Goal: Transaction & Acquisition: Contribute content

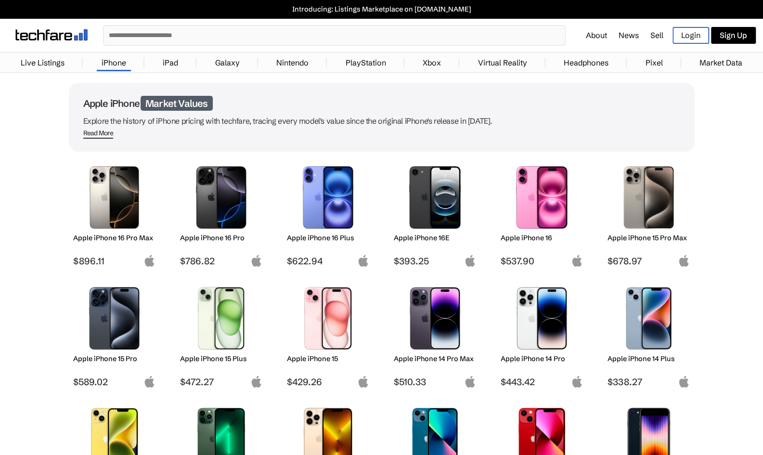
click at [643, 199] on img at bounding box center [648, 197] width 68 height 63
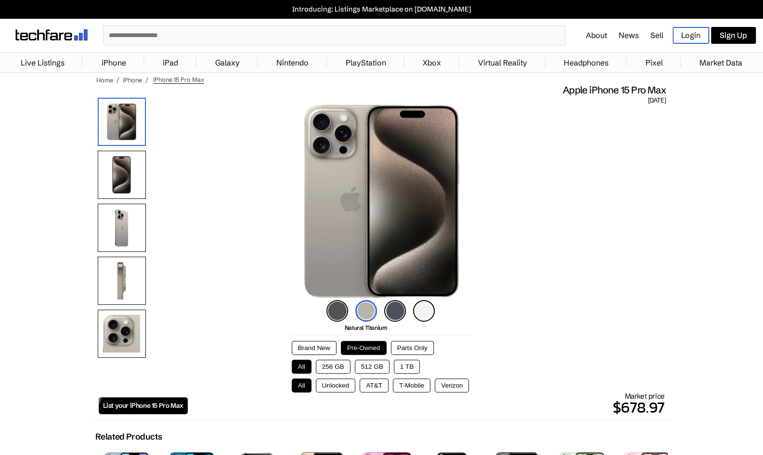
click at [333, 387] on button "Unlocked" at bounding box center [336, 385] width 40 height 14
click at [410, 367] on button "1 TB" at bounding box center [407, 366] width 26 height 14
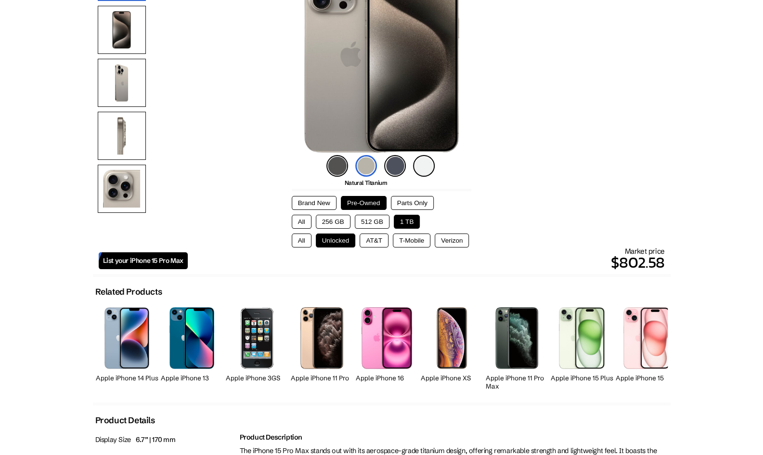
scroll to position [145, 0]
click at [172, 257] on span "List your iPhone 15 Pro Max" at bounding box center [143, 260] width 80 height 8
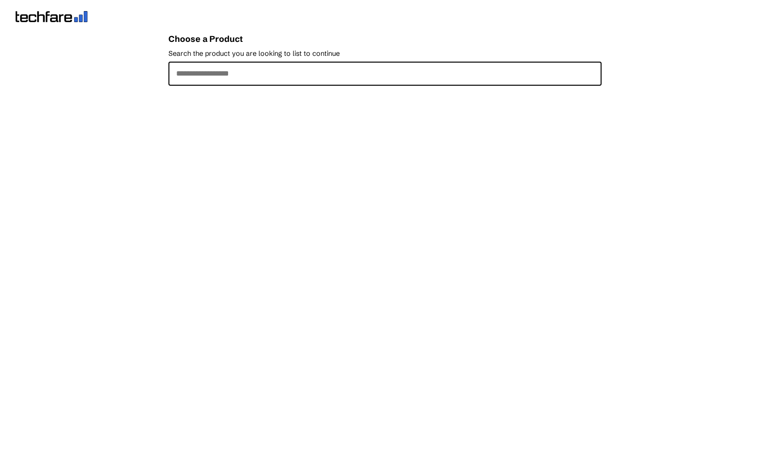
click at [278, 77] on input "Search the product you are looking to list to continue" at bounding box center [384, 74] width 433 height 24
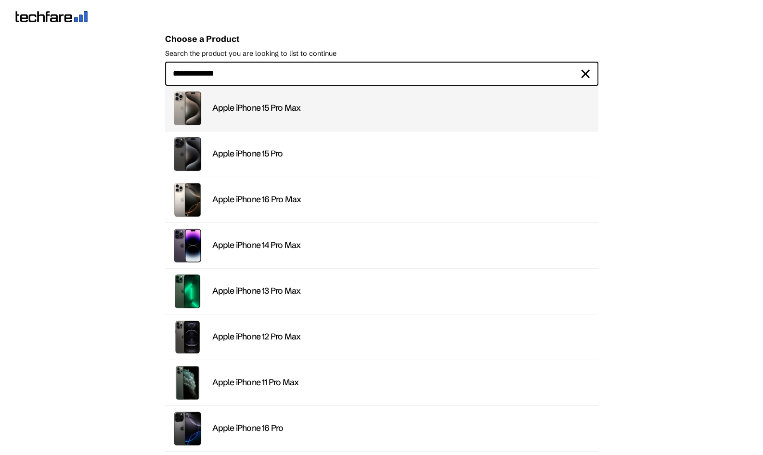
type input "**********"
click at [281, 113] on div "Apple iPhone 15 Pro Max" at bounding box center [402, 107] width 380 height 11
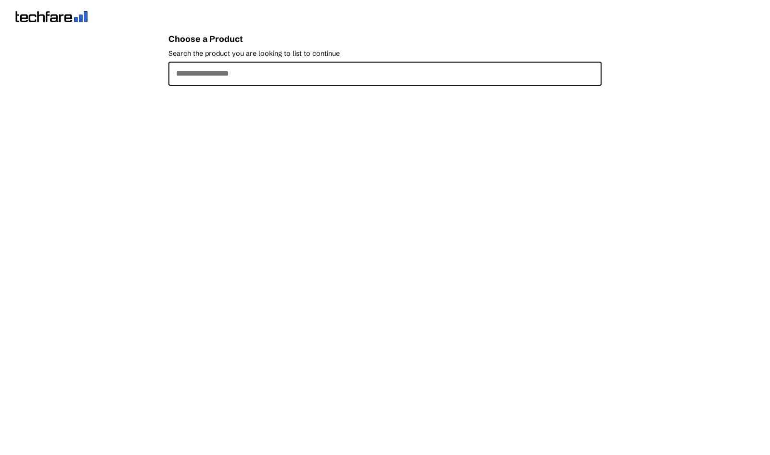
click at [365, 74] on input "Search the product you are looking to list to continue" at bounding box center [384, 74] width 433 height 24
type input "**********"
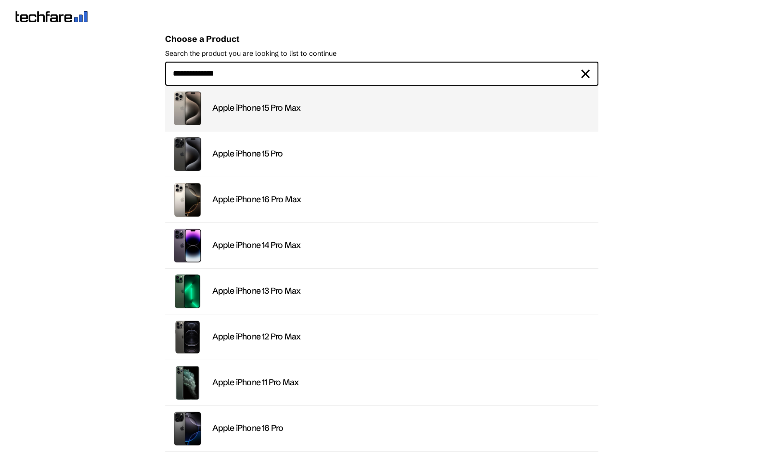
click at [254, 103] on div "Apple iPhone 15 Pro Max" at bounding box center [402, 107] width 380 height 11
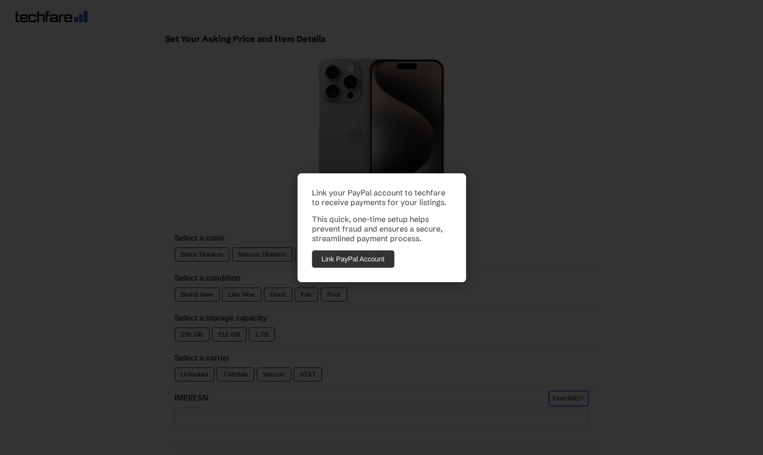
click at [363, 256] on button "Link PayPal Account" at bounding box center [353, 258] width 82 height 17
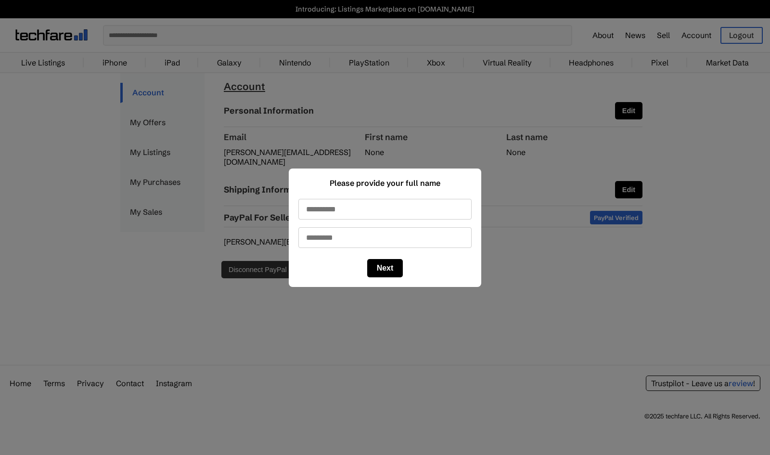
click at [409, 209] on input "First name" at bounding box center [384, 209] width 173 height 21
type input "*****"
type input "**********"
click at [386, 268] on button "Next" at bounding box center [385, 268] width 36 height 18
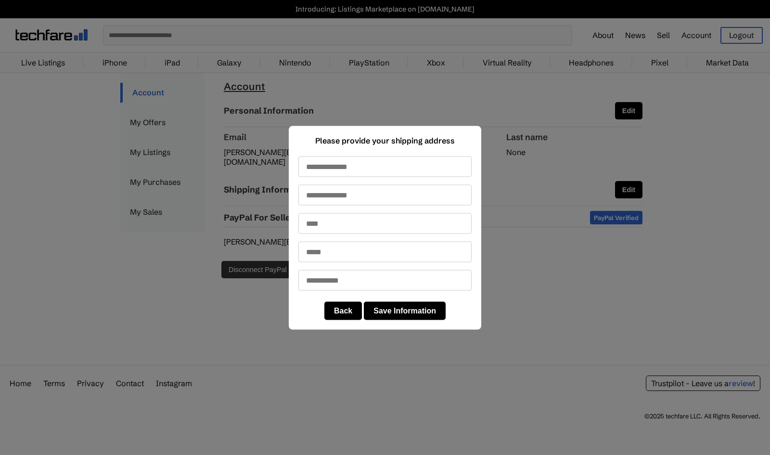
click at [410, 164] on input "text" at bounding box center [384, 166] width 173 height 21
type input "**********"
type input "********"
type input "**"
type input "*****"
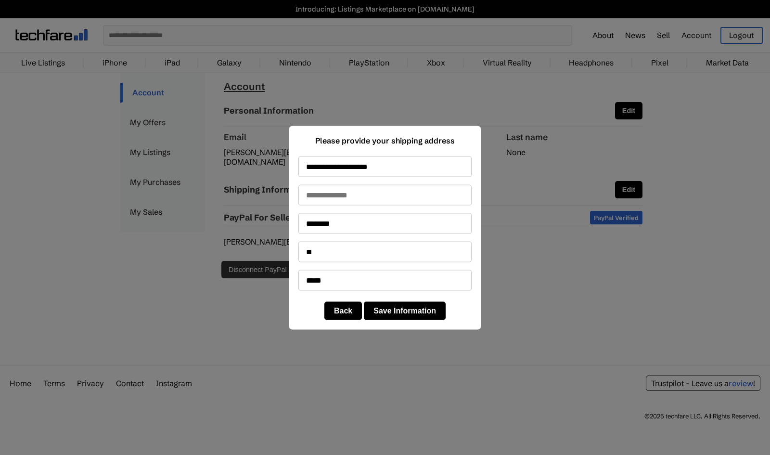
click at [402, 311] on button "Save Information" at bounding box center [405, 310] width 82 height 18
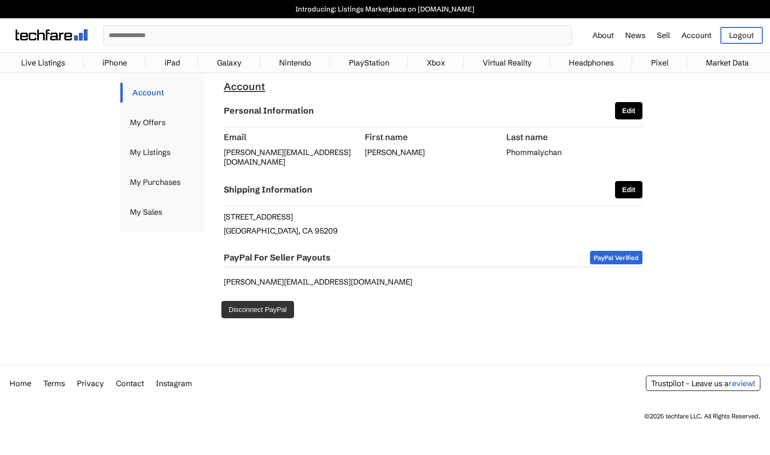
click at [146, 151] on link "My Listings" at bounding box center [162, 152] width 84 height 20
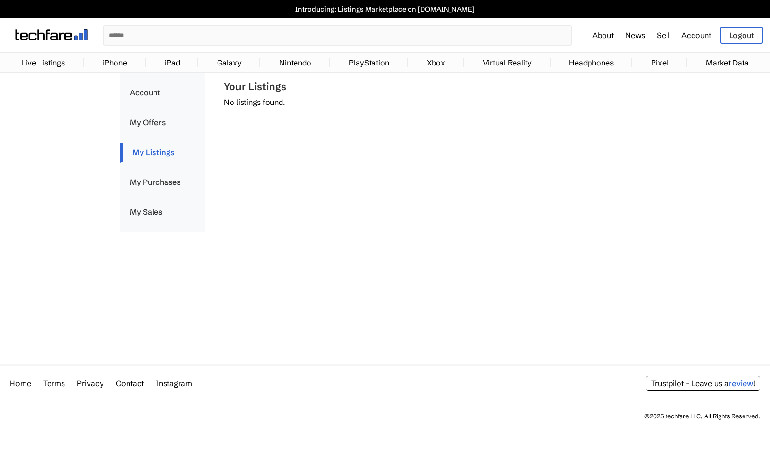
click at [146, 205] on link "My Sales" at bounding box center [162, 212] width 84 height 20
click at [159, 181] on link "My Purchases" at bounding box center [162, 182] width 84 height 20
click at [155, 90] on link "Account" at bounding box center [162, 93] width 84 height 20
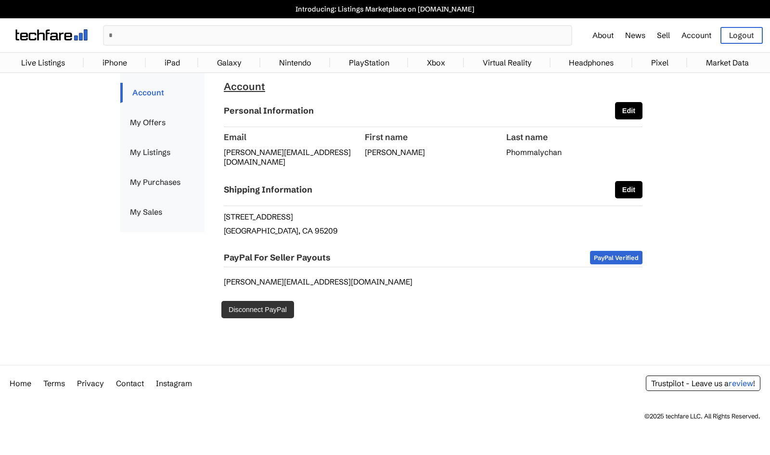
click at [156, 124] on link "My Offers" at bounding box center [162, 123] width 84 height 20
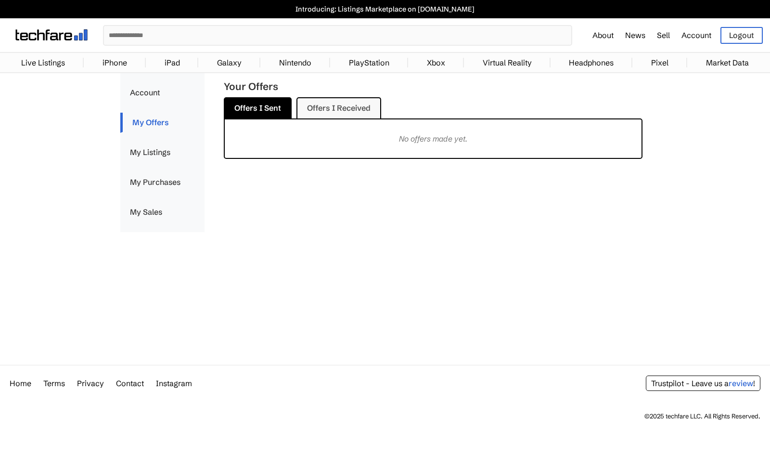
click at [153, 142] on link "My Listings" at bounding box center [162, 152] width 84 height 20
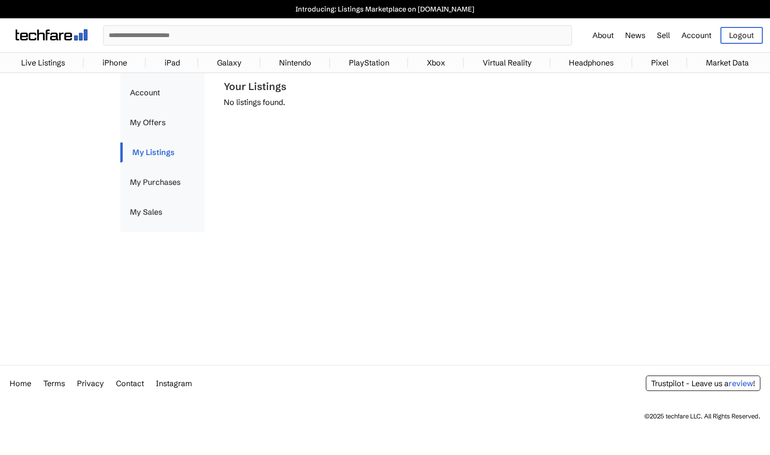
click at [147, 210] on link "My Sales" at bounding box center [162, 212] width 84 height 20
click at [119, 62] on link "iPhone" at bounding box center [115, 62] width 34 height 19
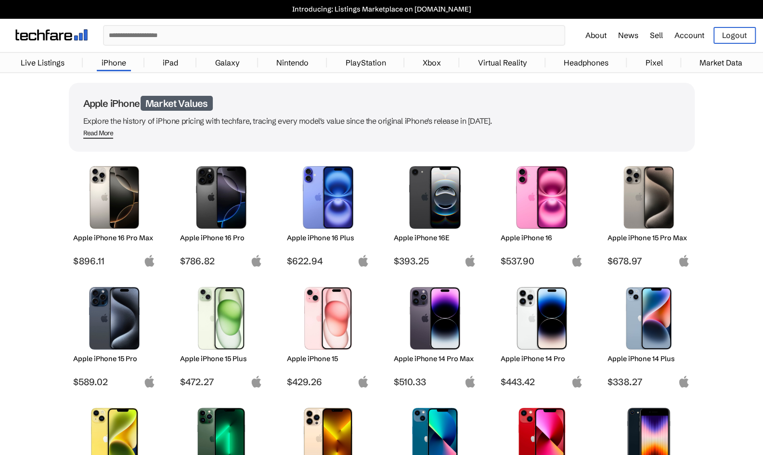
click at [651, 209] on img at bounding box center [648, 197] width 68 height 63
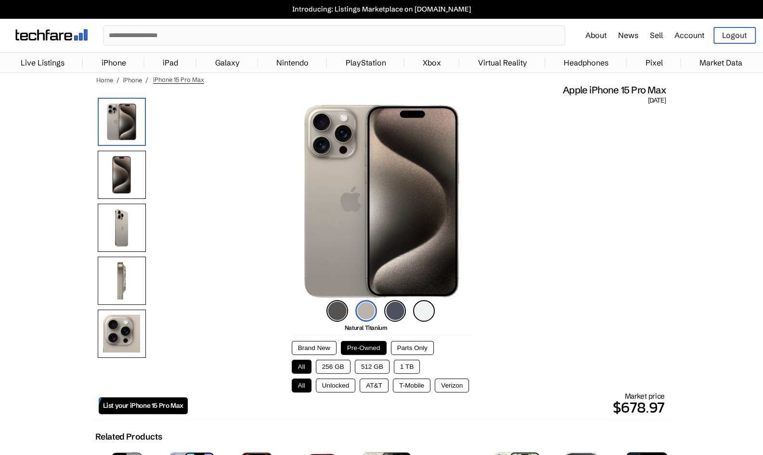
click at [404, 367] on button "1 TB" at bounding box center [407, 366] width 26 height 14
click at [338, 384] on button "Unlocked" at bounding box center [336, 385] width 40 height 14
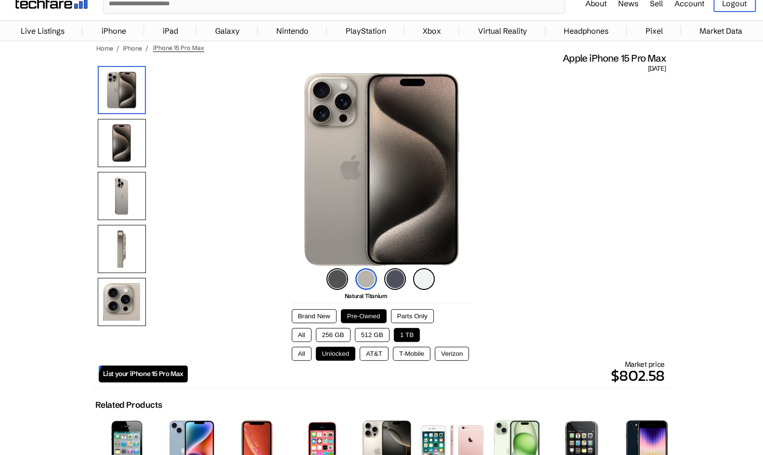
scroll to position [26, 0]
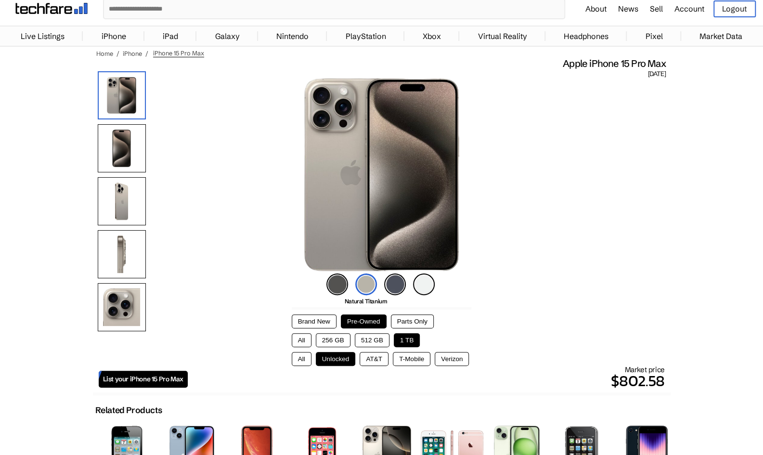
click at [165, 380] on span "List your iPhone 15 Pro Max" at bounding box center [143, 379] width 80 height 8
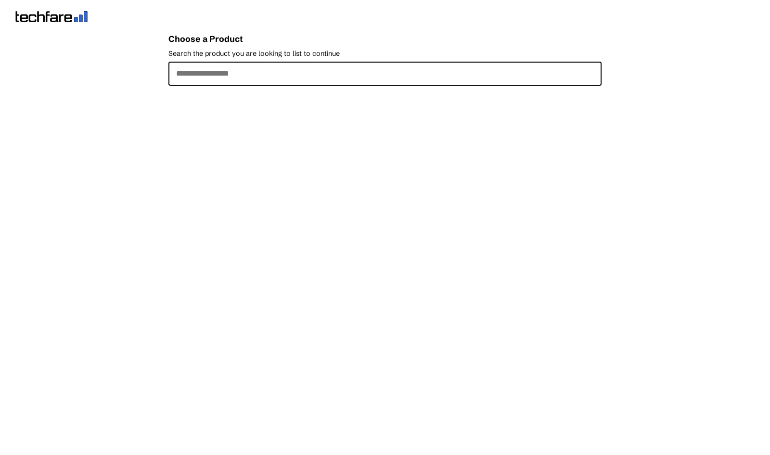
click at [314, 70] on input "Search the product you are looking to list to continue" at bounding box center [384, 74] width 433 height 24
type input "**********"
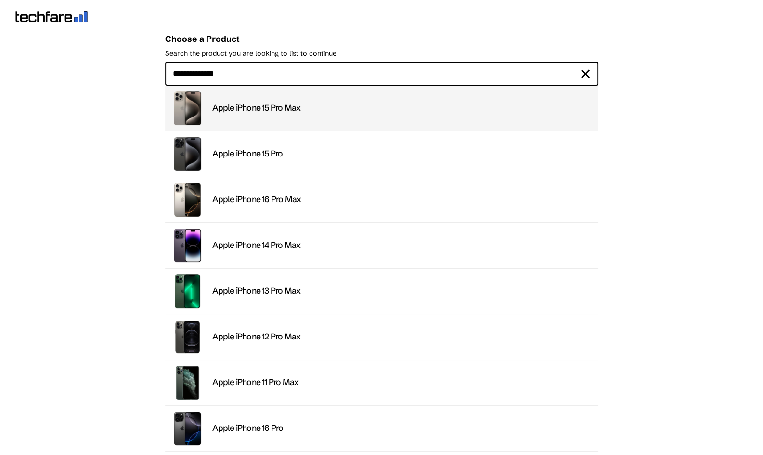
click at [279, 114] on div "Apple iPhone 15 Pro Max" at bounding box center [402, 107] width 380 height 11
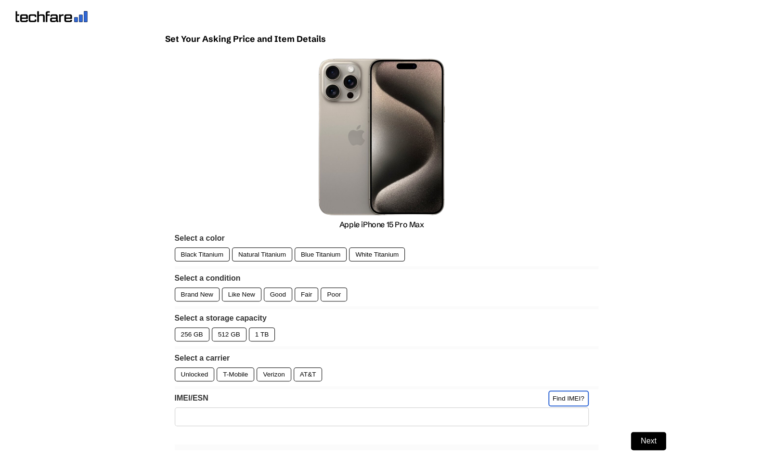
click at [261, 256] on div "Natural Titanium" at bounding box center [262, 254] width 60 height 14
click at [235, 296] on div "Like New" at bounding box center [241, 294] width 39 height 14
click at [265, 336] on div "1 TB" at bounding box center [262, 334] width 26 height 14
click at [194, 372] on div "Unlocked" at bounding box center [195, 374] width 40 height 14
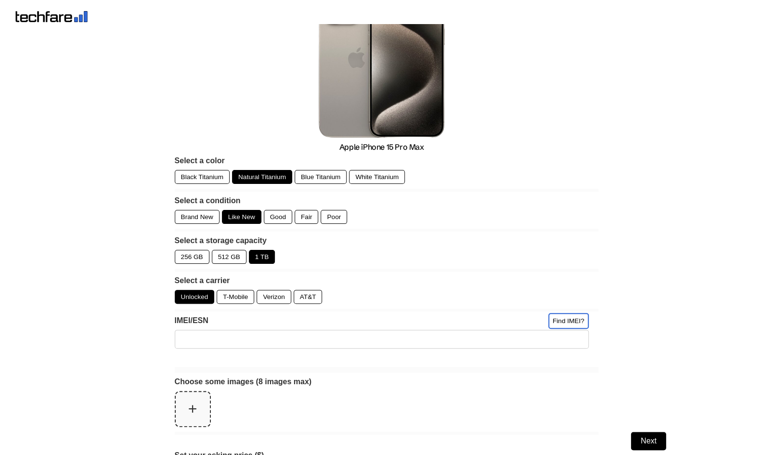
scroll to position [81, 0]
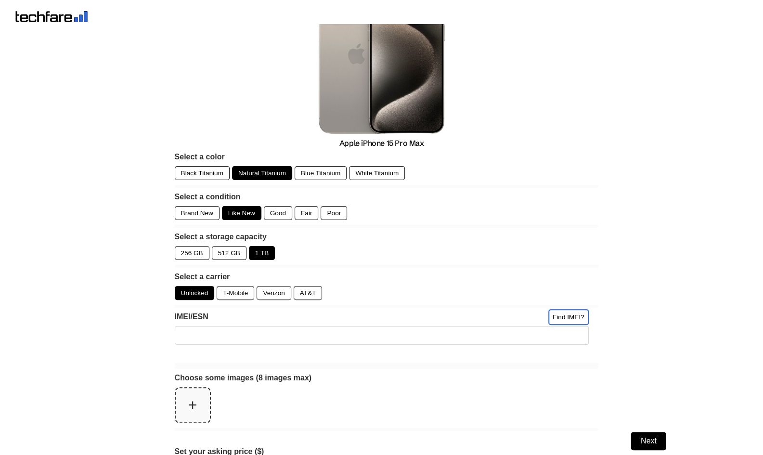
click at [445, 331] on input "IMEI/ESN" at bounding box center [382, 335] width 414 height 19
click at [557, 311] on link "Find IMEI?" at bounding box center [568, 317] width 40 height 16
click at [256, 333] on input "IMEI/ESN" at bounding box center [382, 335] width 414 height 19
type input "*"
type input "**********"
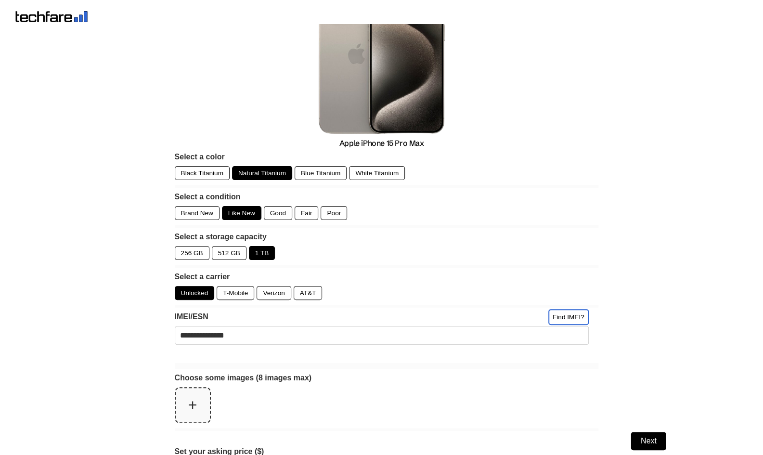
click at [661, 359] on body "✕ Account Logout Sell your Technology → Data Subscription → Apple iPhone → Nint…" at bounding box center [381, 315] width 763 height 735
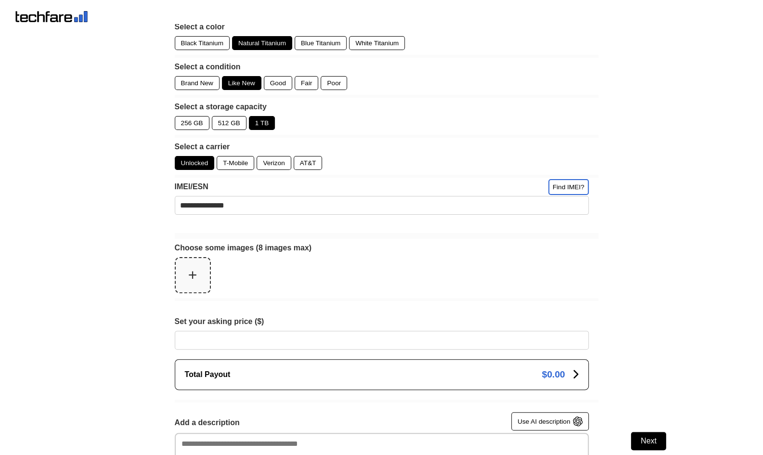
scroll to position [212, 0]
click at [190, 270] on button "+" at bounding box center [193, 274] width 34 height 34
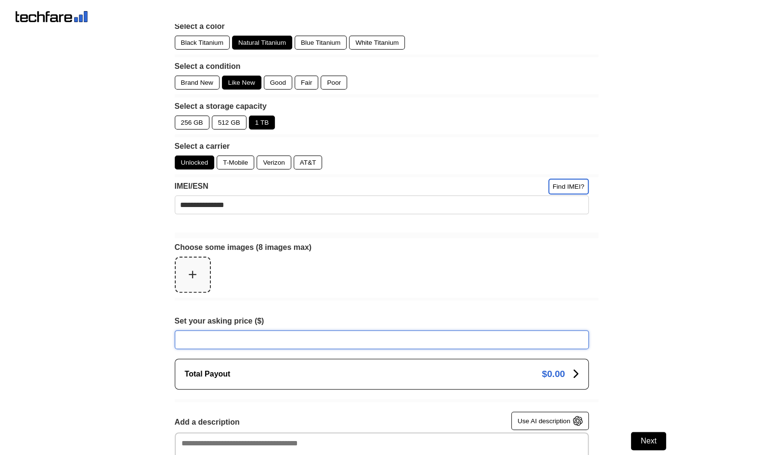
click at [352, 338] on input "Set your asking price ($)" at bounding box center [382, 339] width 414 height 19
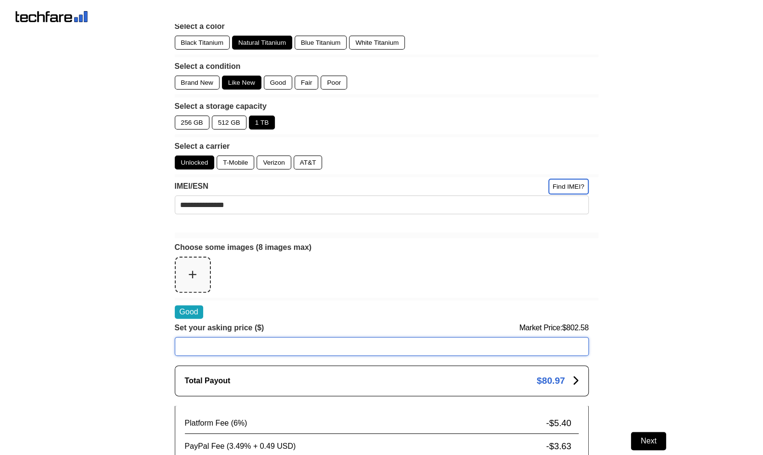
type input "*"
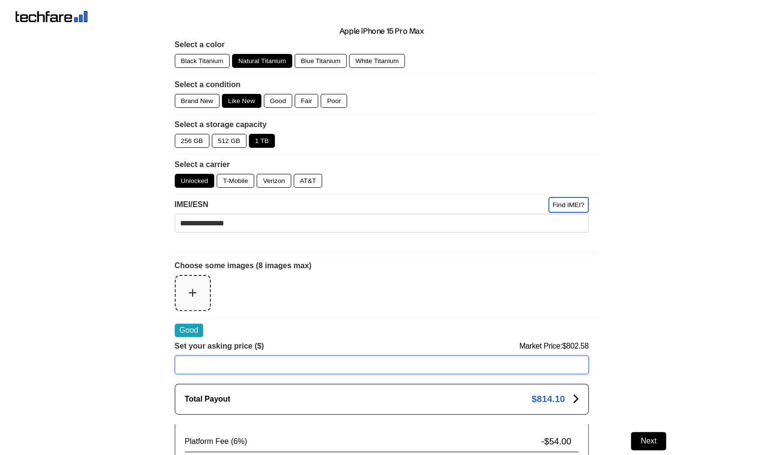
scroll to position [192, 0]
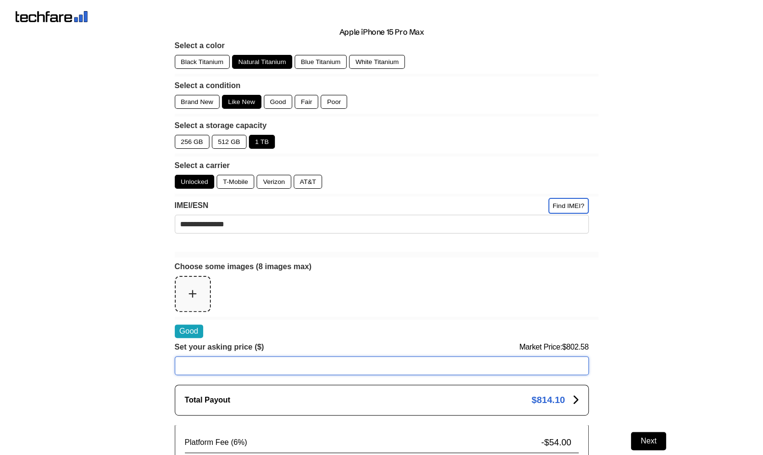
click at [314, 368] on input "***" at bounding box center [382, 365] width 414 height 19
type input "*"
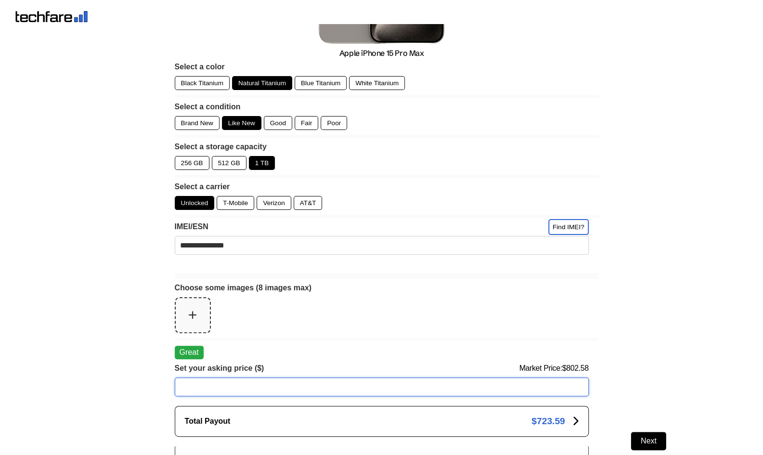
scroll to position [159, 0]
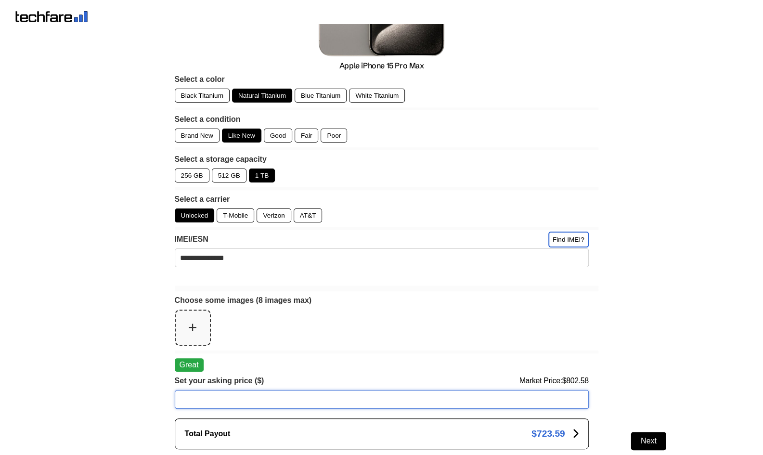
click at [371, 400] on input "***" at bounding box center [382, 399] width 414 height 19
type input "*"
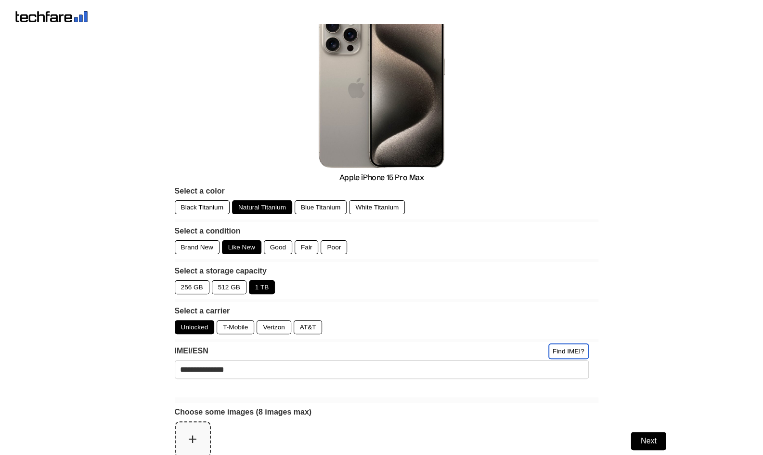
scroll to position [0, 0]
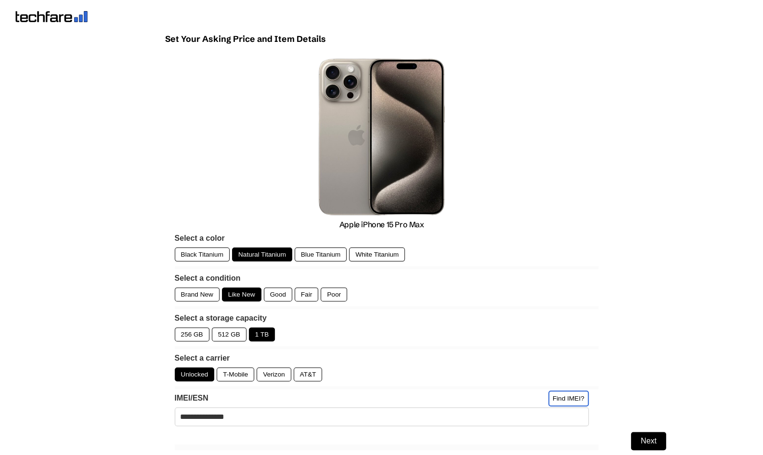
type input "***"
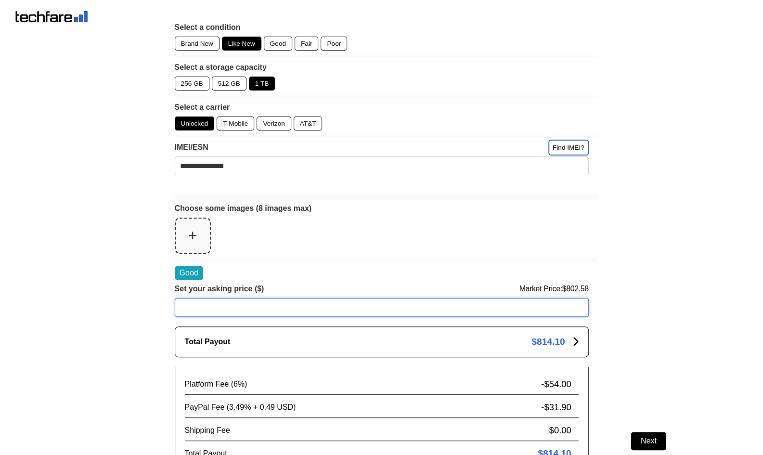
scroll to position [251, 0]
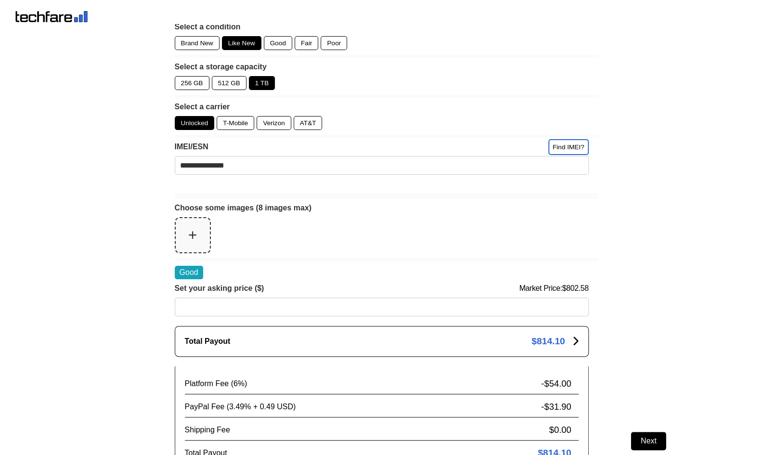
click at [196, 232] on button "+" at bounding box center [193, 235] width 34 height 34
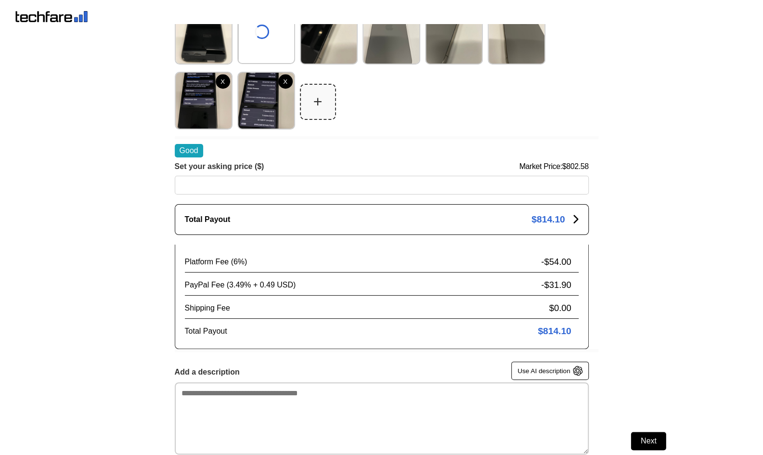
scroll to position [506, 0]
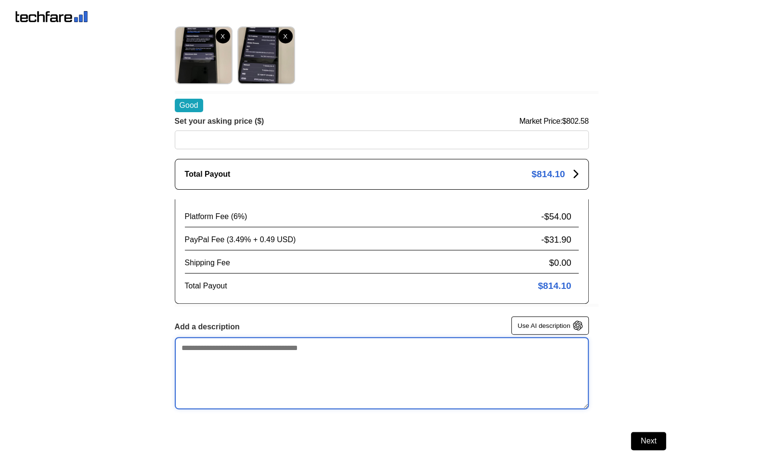
click at [468, 343] on textarea "Add a description" at bounding box center [382, 373] width 414 height 72
click at [436, 345] on textarea "**********" at bounding box center [382, 373] width 414 height 72
click at [493, 350] on textarea "**********" at bounding box center [382, 373] width 414 height 72
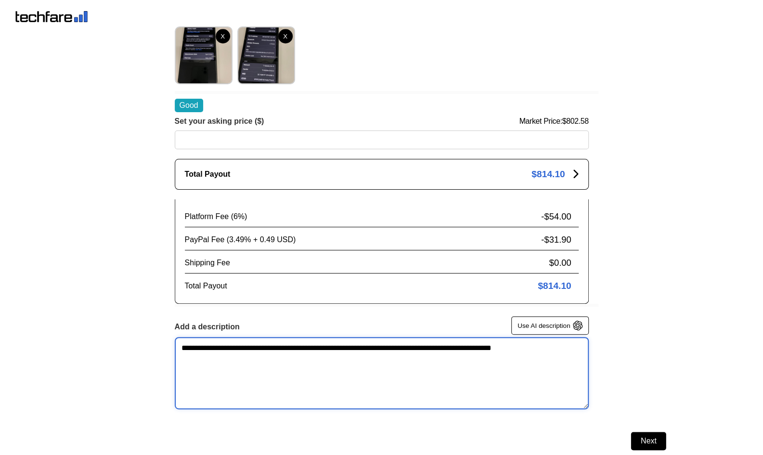
drag, startPoint x: 230, startPoint y: 346, endPoint x: 247, endPoint y: 378, distance: 35.9
click at [247, 378] on textarea "**********" at bounding box center [382, 373] width 414 height 72
click at [561, 348] on textarea "**********" at bounding box center [382, 373] width 414 height 72
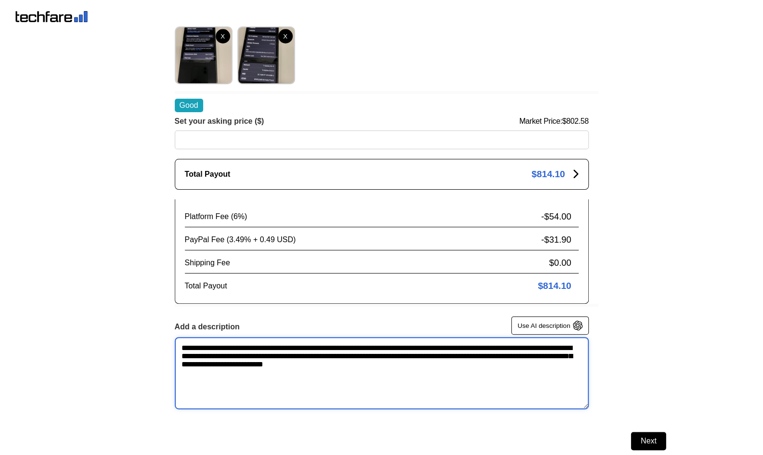
type textarea "**********"
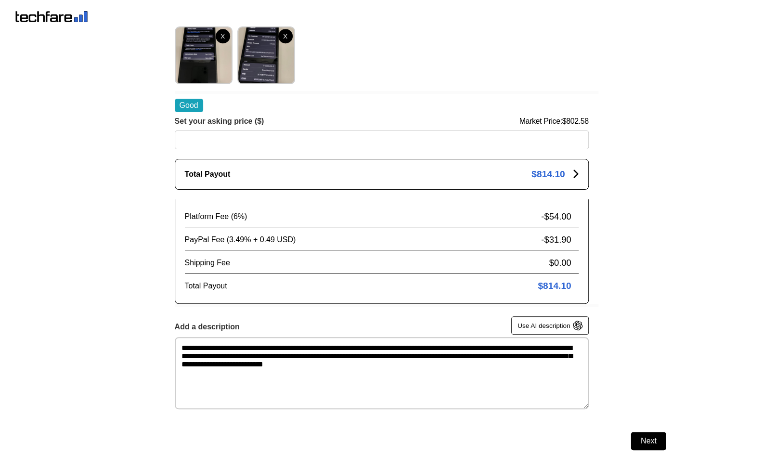
click at [648, 442] on span "Next" at bounding box center [648, 440] width 16 height 9
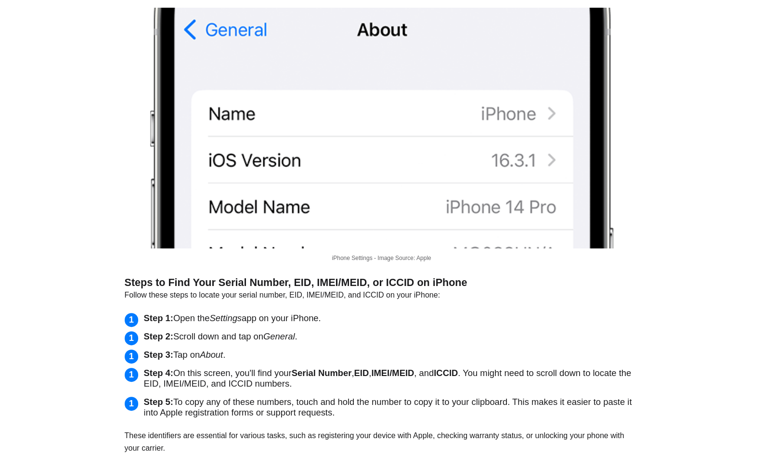
scroll to position [195, 0]
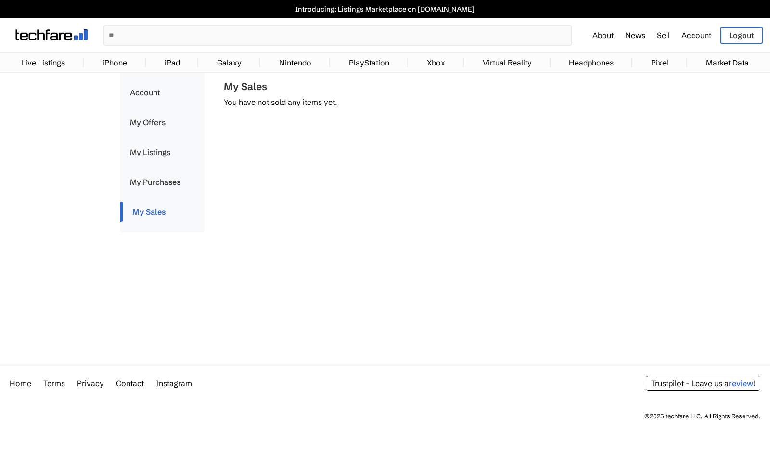
click at [151, 121] on link "My Offers" at bounding box center [162, 123] width 84 height 20
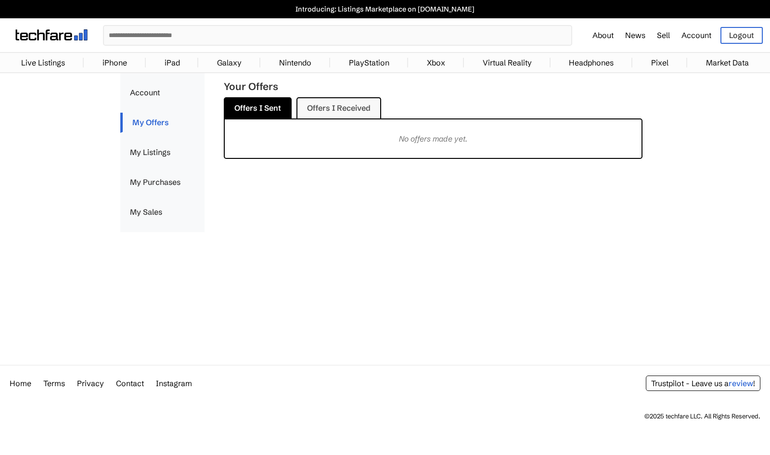
click at [141, 151] on link "My Listings" at bounding box center [162, 152] width 84 height 20
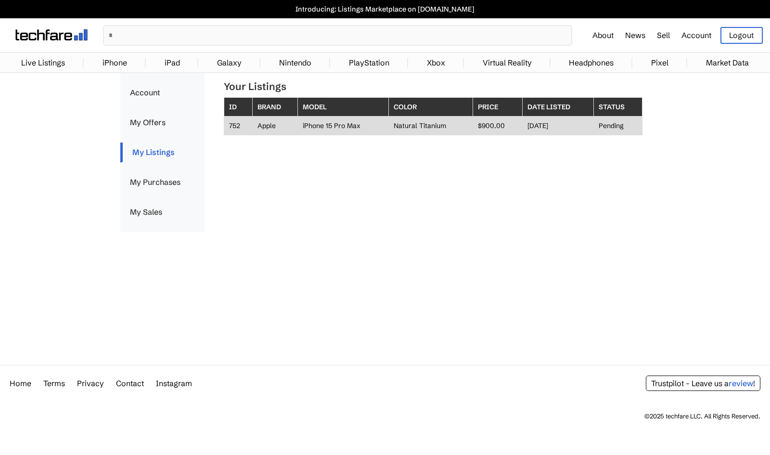
click at [247, 128] on td "752" at bounding box center [238, 125] width 28 height 19
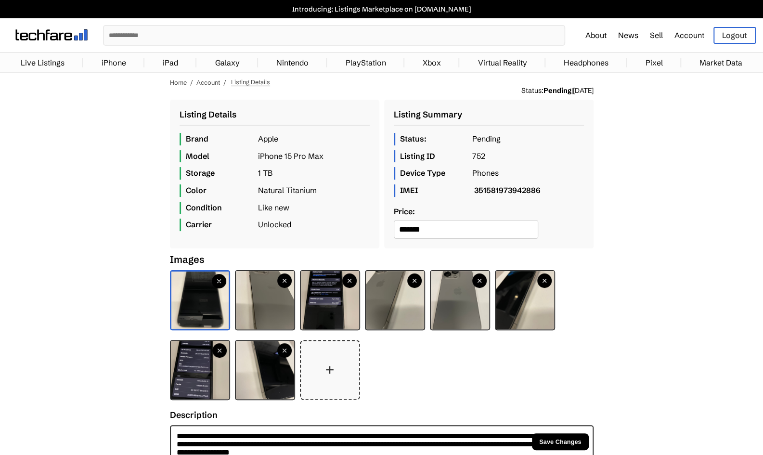
scroll to position [130, 0]
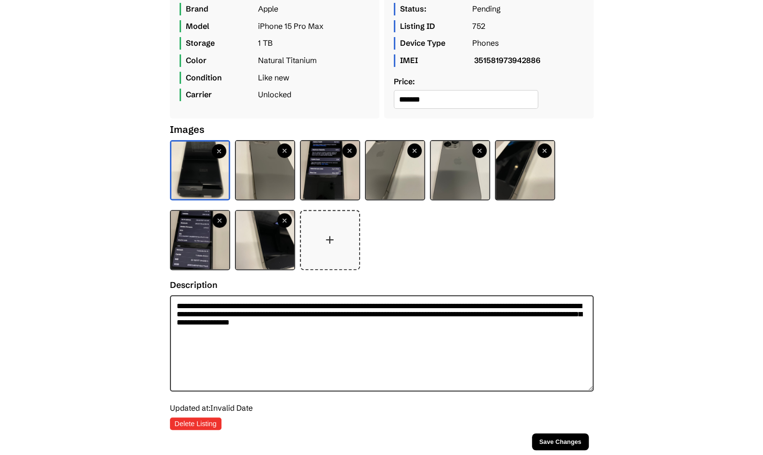
click at [556, 440] on span "Save Changes" at bounding box center [560, 441] width 42 height 7
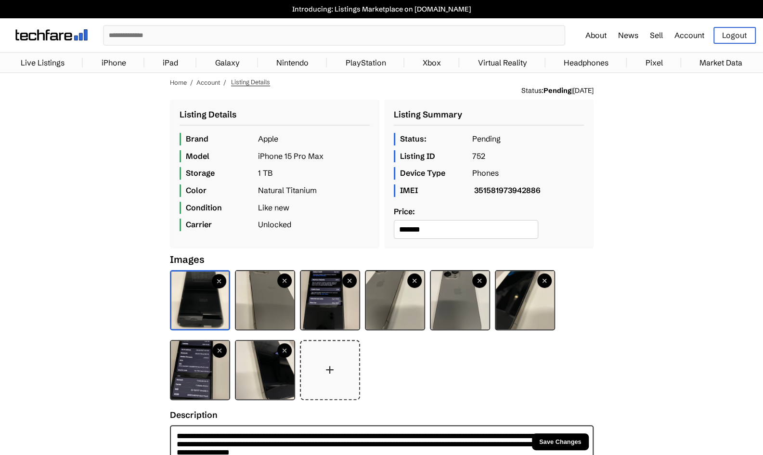
click at [115, 68] on link "iPhone" at bounding box center [114, 62] width 34 height 19
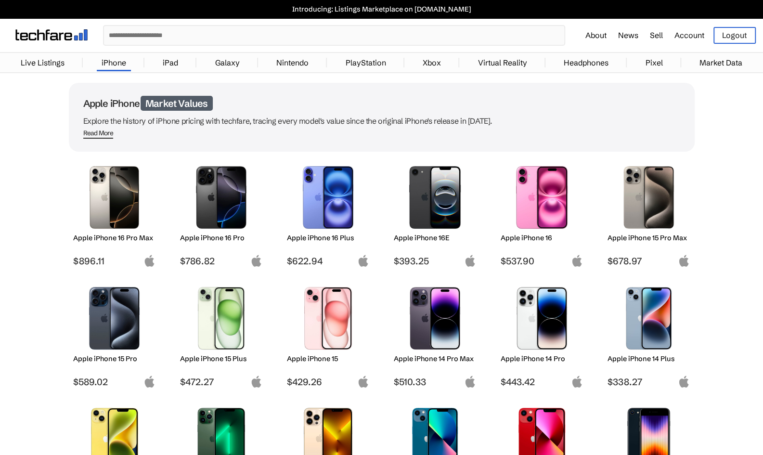
click at [123, 203] on img at bounding box center [114, 197] width 68 height 63
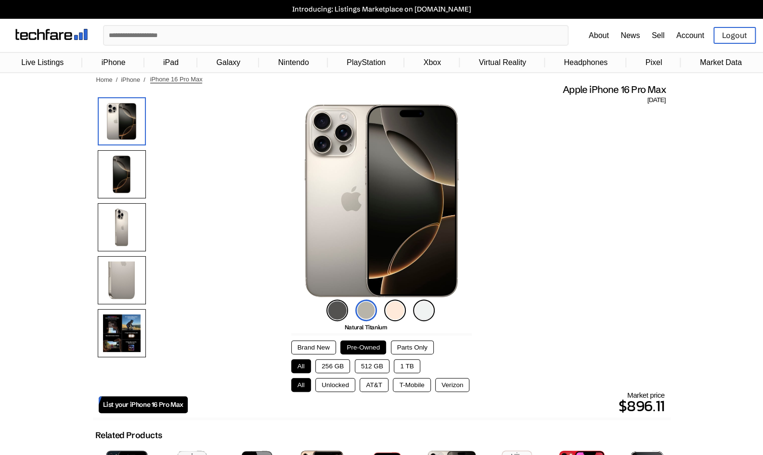
click at [410, 362] on button "1 TB" at bounding box center [407, 366] width 26 height 14
click at [330, 386] on button "Unlocked" at bounding box center [335, 385] width 40 height 14
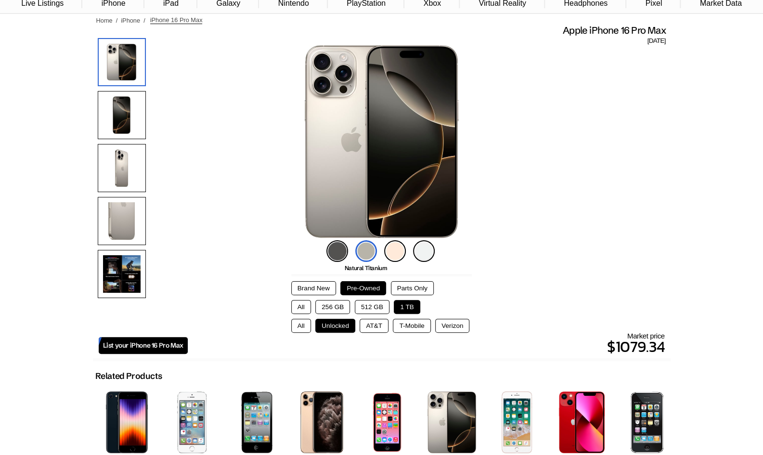
scroll to position [64, 0]
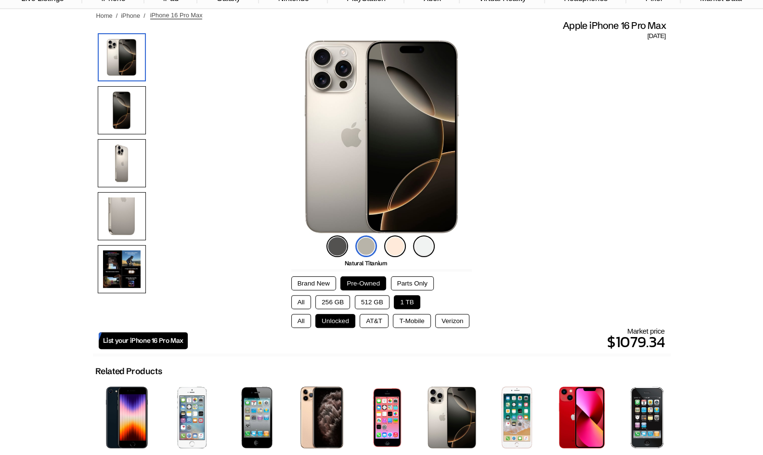
click at [336, 247] on img at bounding box center [337, 246] width 22 height 22
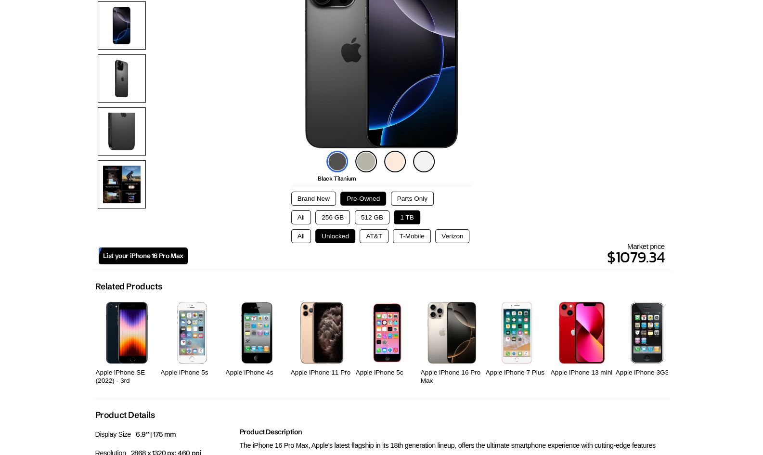
scroll to position [144, 0]
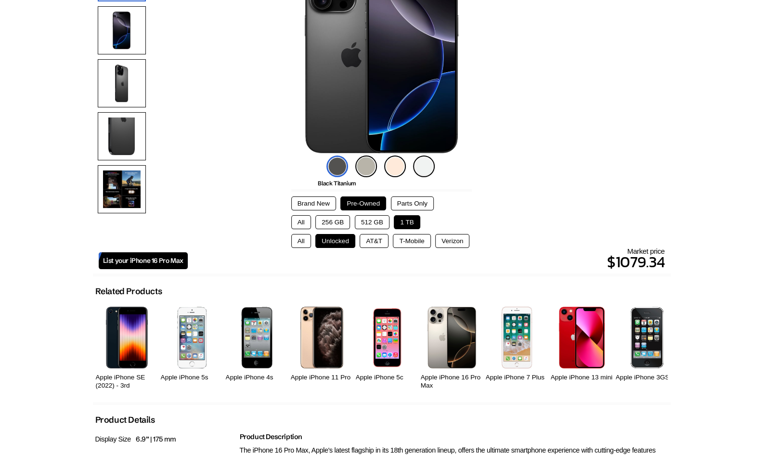
click at [308, 205] on button "Brand New" at bounding box center [313, 203] width 45 height 14
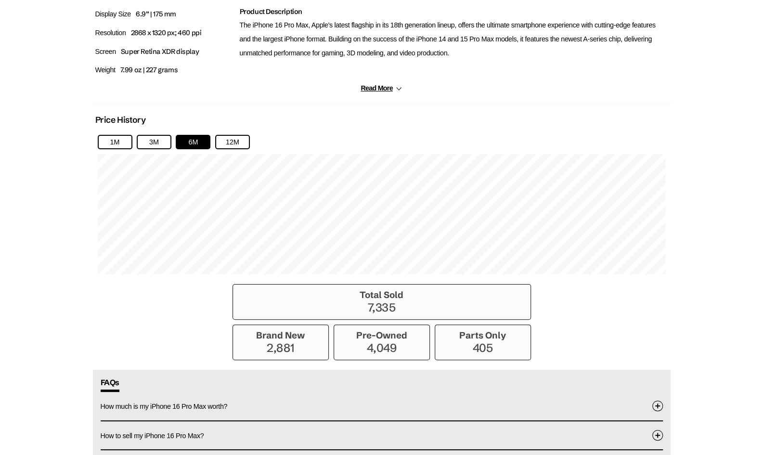
scroll to position [567, 0]
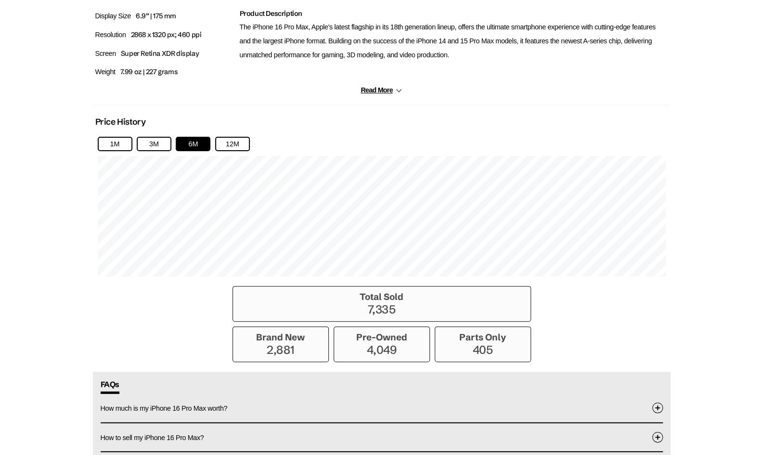
click at [386, 305] on p "7,335" at bounding box center [382, 309] width 288 height 14
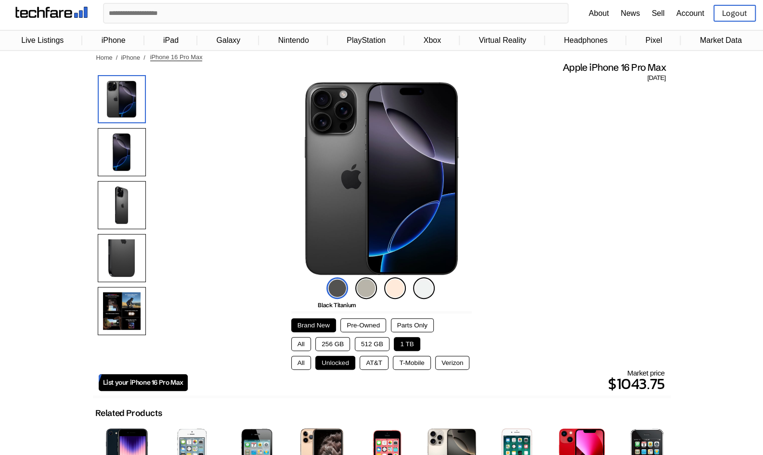
scroll to position [0, 0]
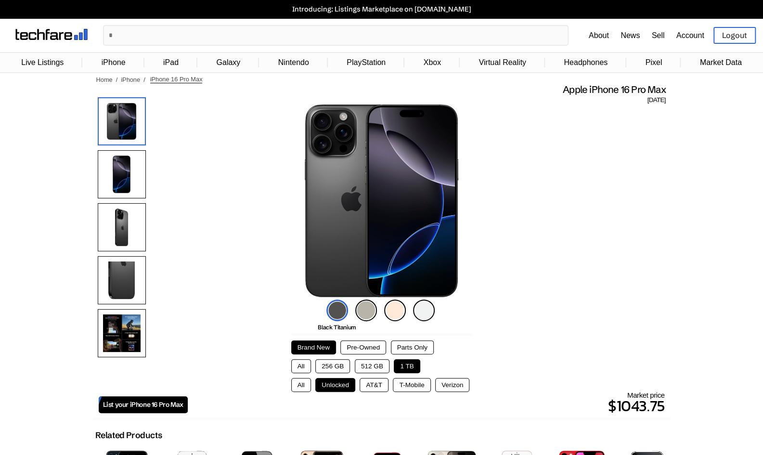
click at [51, 65] on link "Live Listings" at bounding box center [42, 62] width 52 height 18
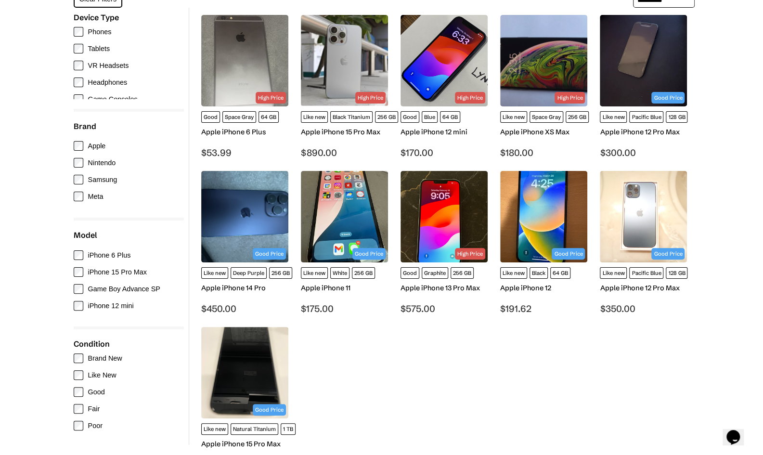
scroll to position [30, 0]
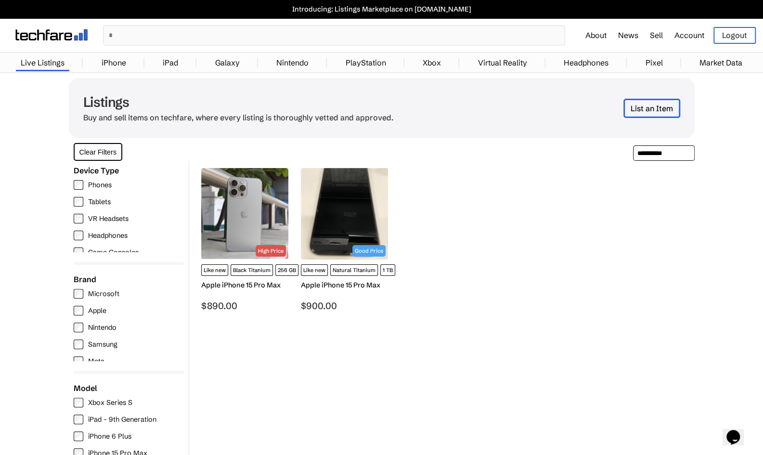
click at [247, 214] on img at bounding box center [244, 213] width 87 height 91
click at [340, 206] on img at bounding box center [344, 213] width 87 height 91
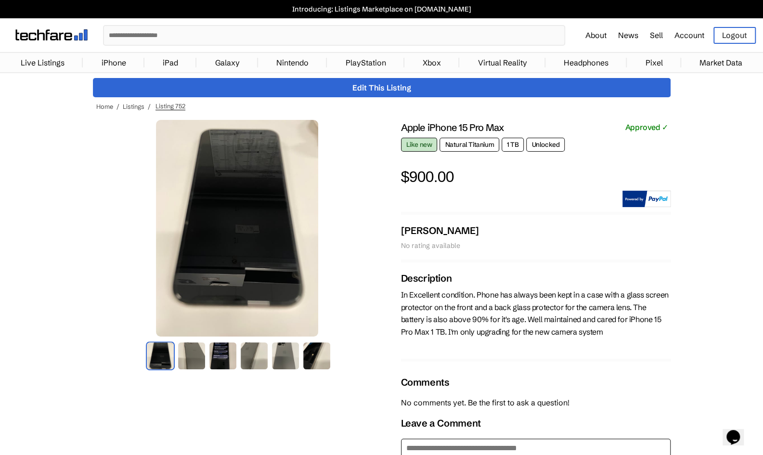
click at [260, 262] on img at bounding box center [237, 228] width 163 height 217
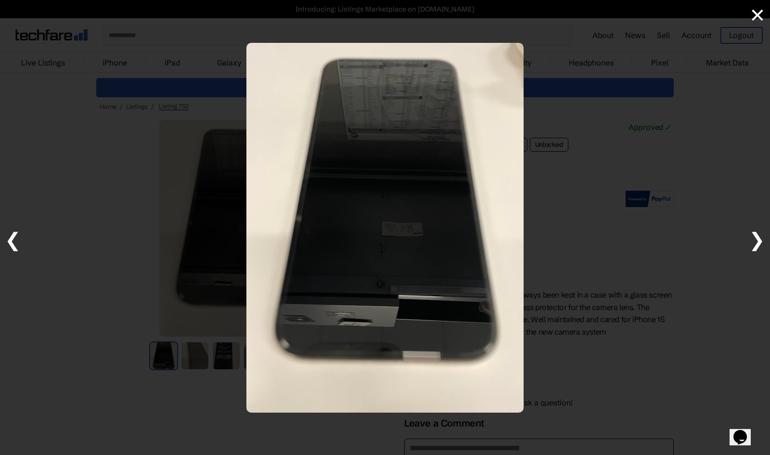
click at [760, 244] on span "❯" at bounding box center [757, 240] width 16 height 24
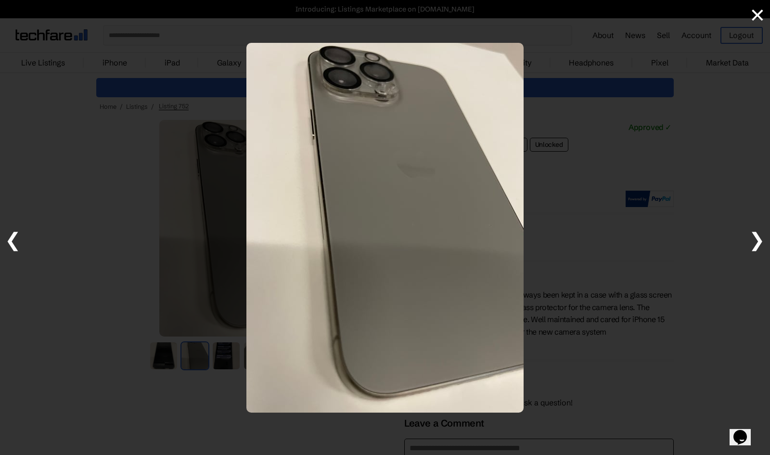
click at [760, 244] on span "❯" at bounding box center [757, 240] width 16 height 24
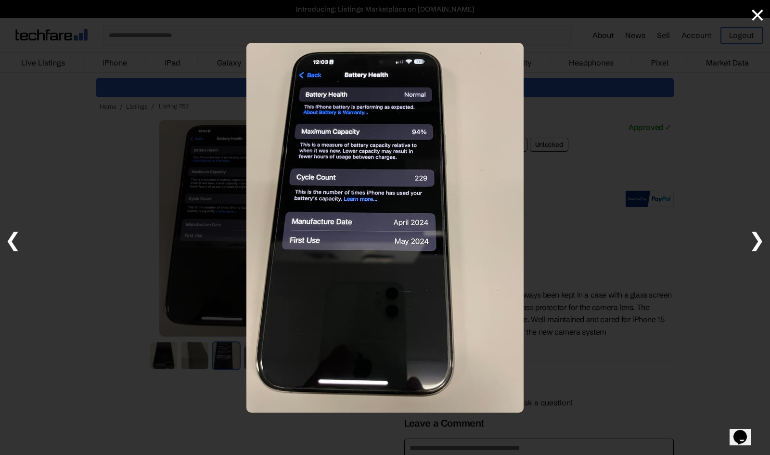
click at [760, 244] on span "❯" at bounding box center [757, 240] width 16 height 24
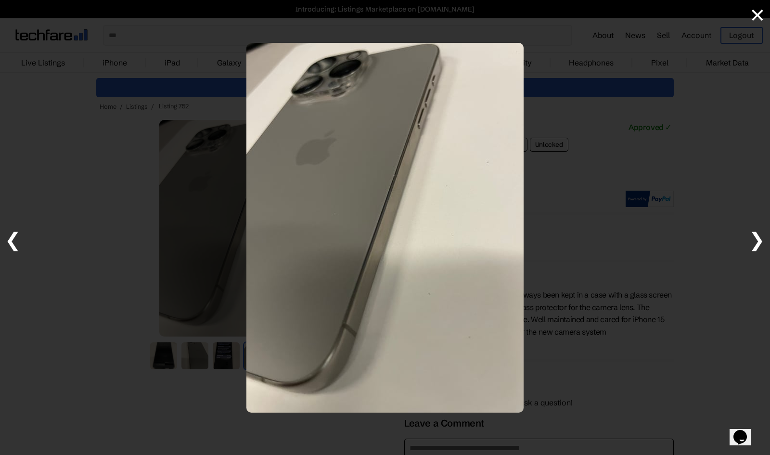
click at [760, 244] on span "❯" at bounding box center [757, 240] width 16 height 24
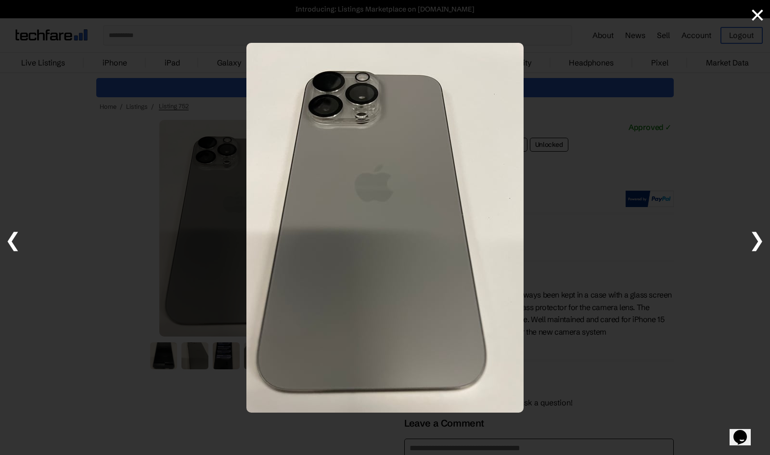
click at [760, 244] on span "❯" at bounding box center [757, 240] width 16 height 24
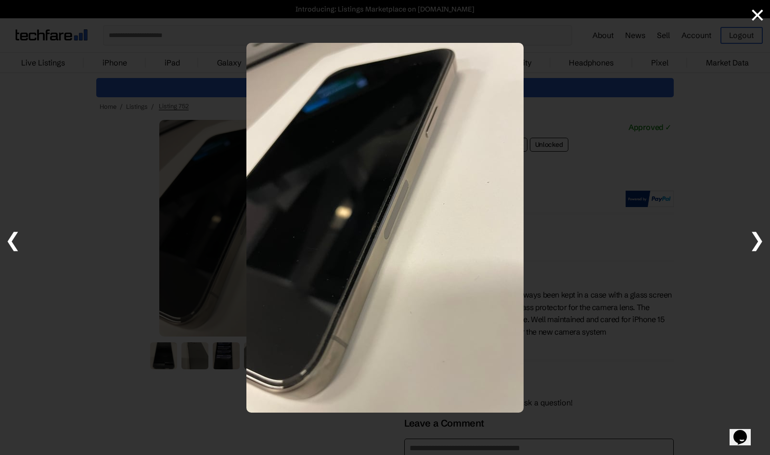
click at [760, 244] on span "❯" at bounding box center [757, 240] width 16 height 24
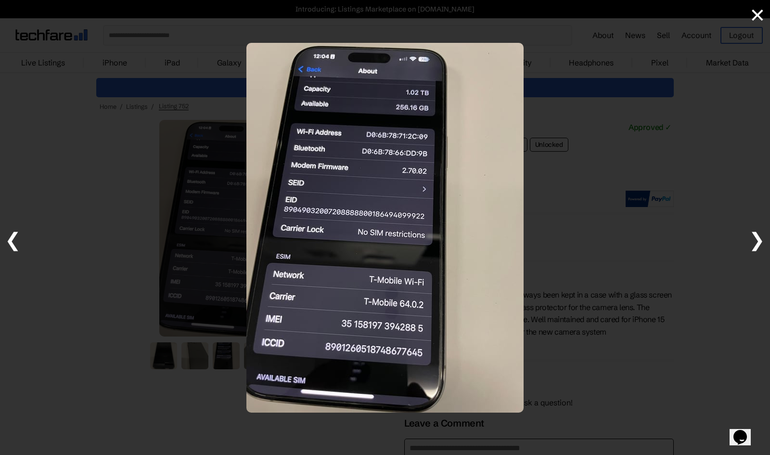
click at [760, 244] on span "❯" at bounding box center [757, 240] width 16 height 24
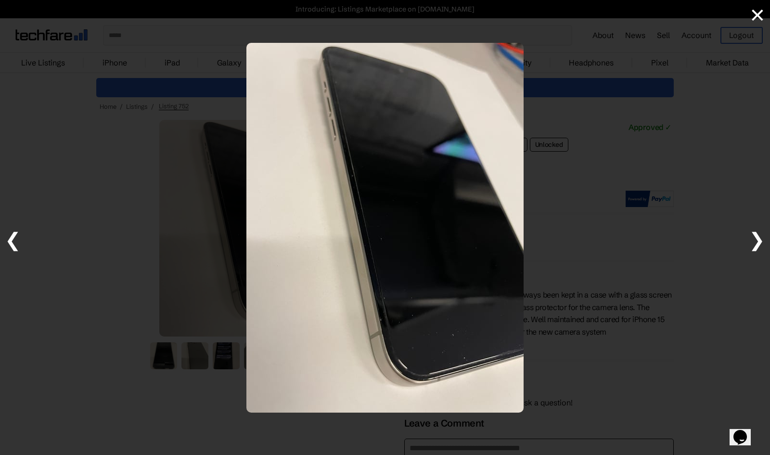
click at [760, 244] on span "❯" at bounding box center [757, 240] width 16 height 24
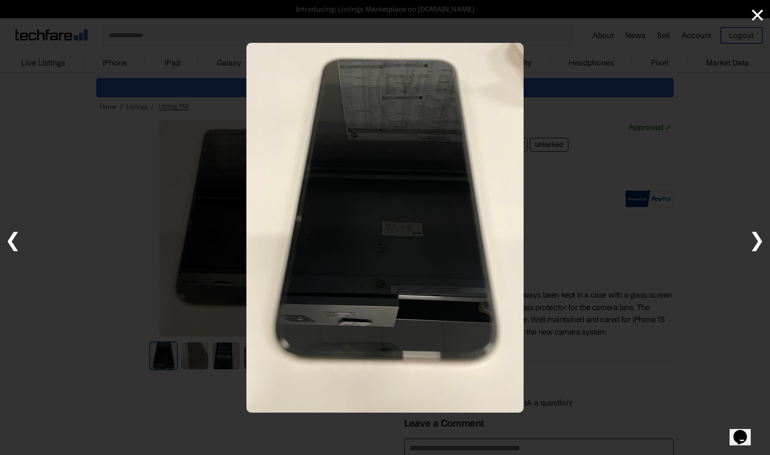
click at [760, 244] on span "❯" at bounding box center [757, 240] width 16 height 24
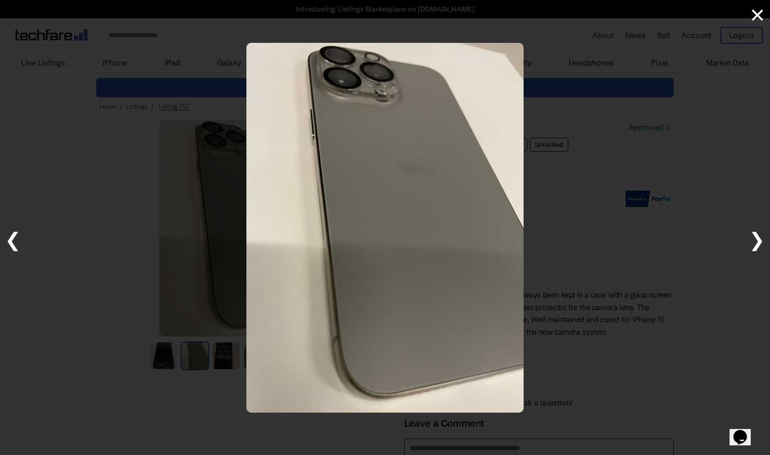
click at [758, 238] on span "❯" at bounding box center [757, 240] width 16 height 24
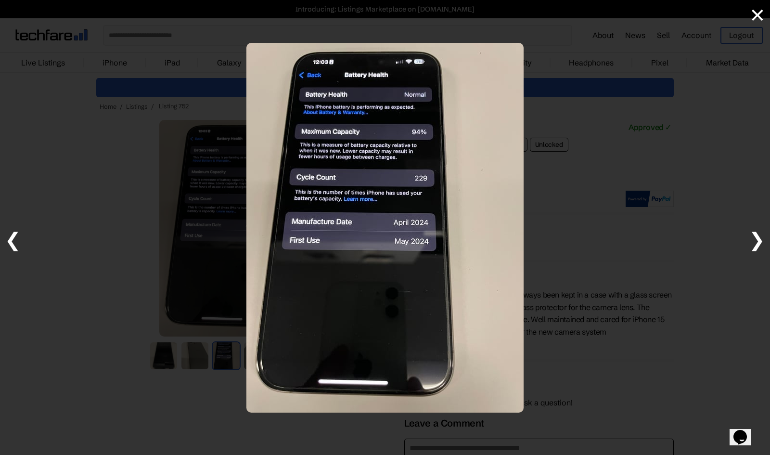
click at [758, 238] on span "❯" at bounding box center [757, 240] width 16 height 24
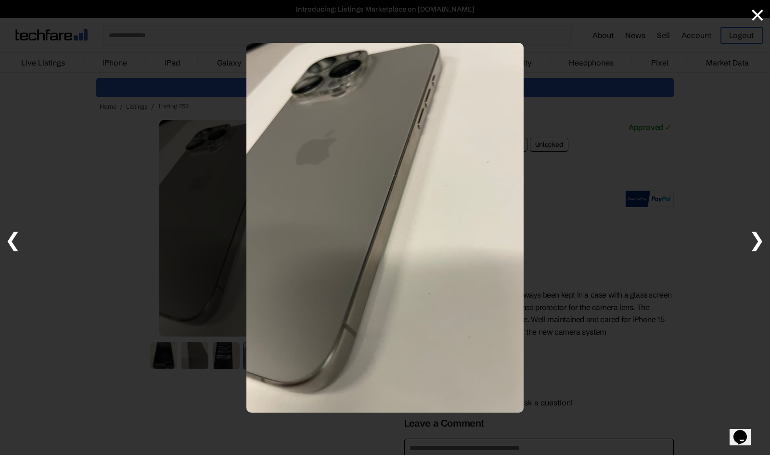
click at [760, 14] on span "×" at bounding box center [757, 14] width 15 height 24
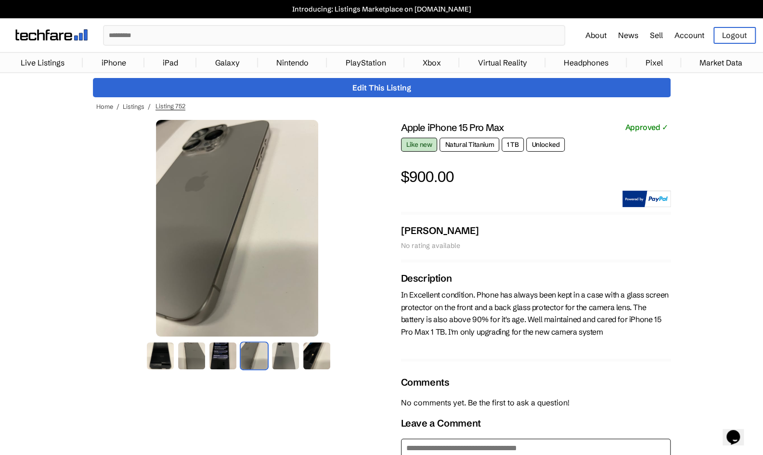
click at [682, 36] on link "Account" at bounding box center [689, 35] width 30 height 10
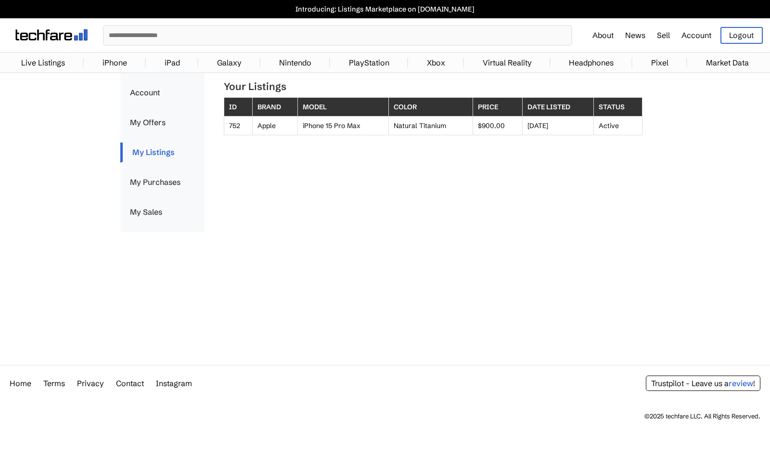
click at [151, 121] on link "My Offers" at bounding box center [162, 123] width 84 height 20
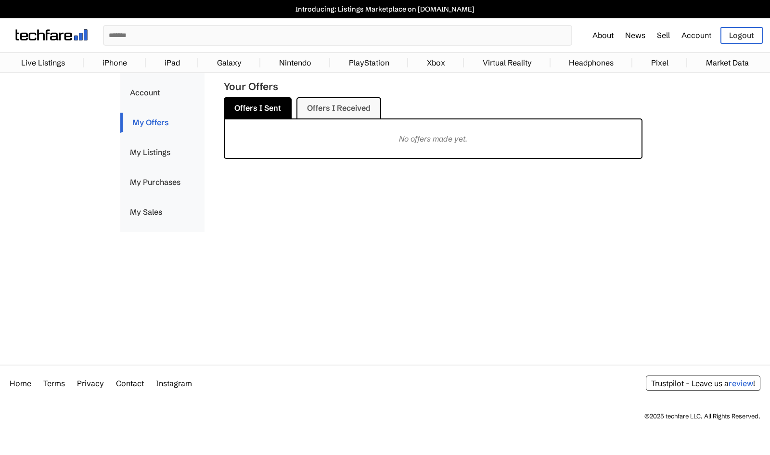
click at [328, 102] on link "Offers I Received" at bounding box center [338, 107] width 85 height 21
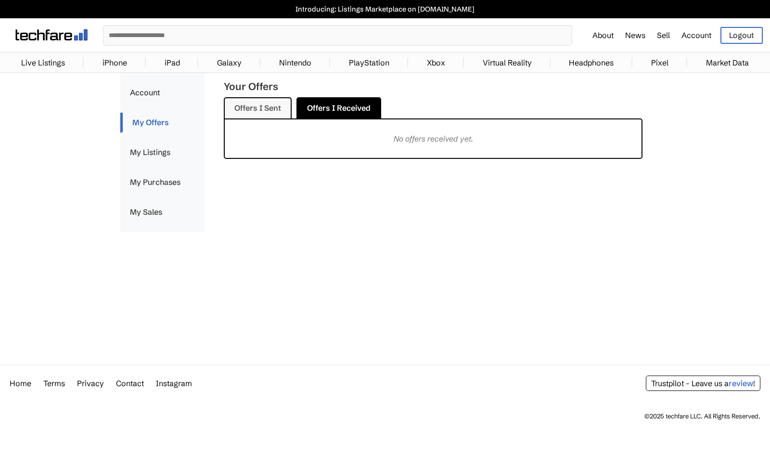
click at [150, 184] on link "My Purchases" at bounding box center [162, 182] width 84 height 20
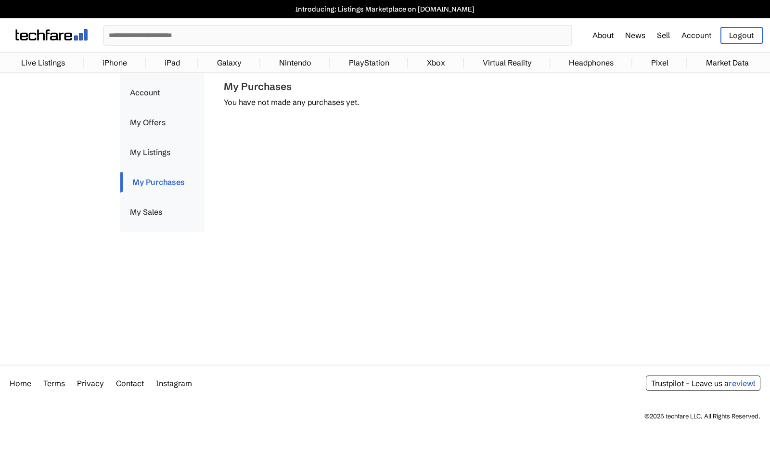
click at [151, 213] on link "My Sales" at bounding box center [162, 212] width 84 height 20
click at [54, 68] on link "Live Listings" at bounding box center [42, 62] width 53 height 19
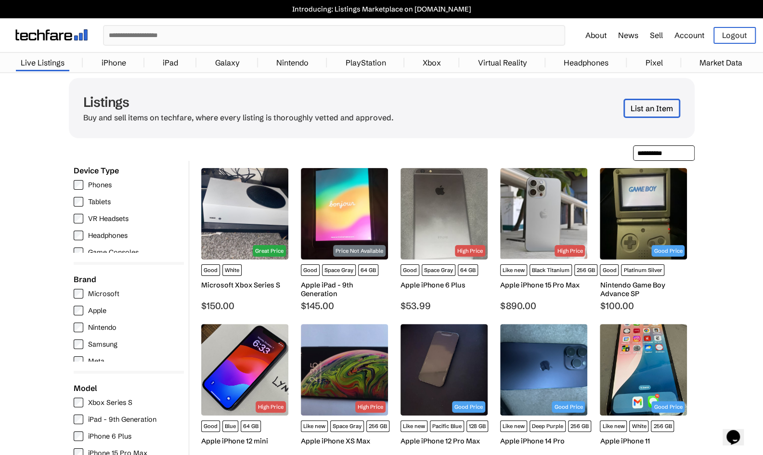
click at [216, 31] on input "text" at bounding box center [334, 35] width 460 height 19
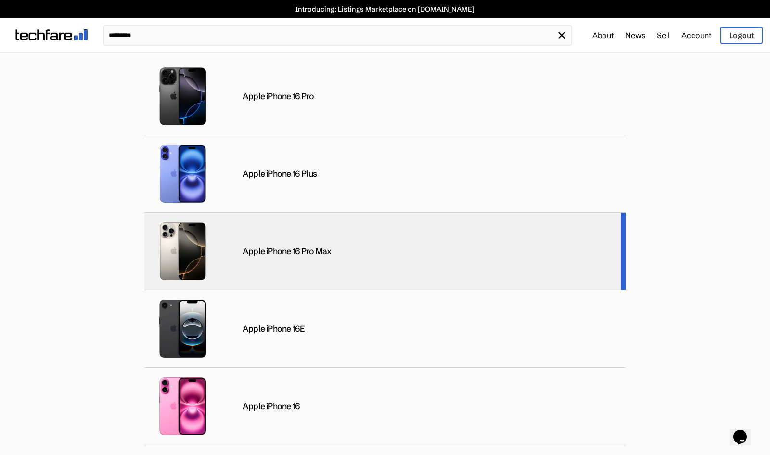
type input "********"
click at [275, 255] on div "Apple iPhone 16 Pro Max" at bounding box center [287, 251] width 89 height 11
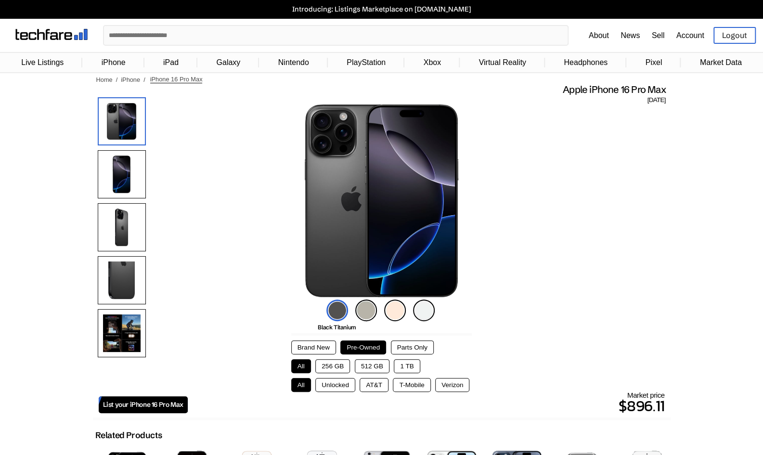
click at [407, 369] on button "1 TB" at bounding box center [407, 366] width 26 height 14
click at [333, 386] on button "Unlocked" at bounding box center [335, 385] width 40 height 14
click at [367, 312] on img at bounding box center [366, 310] width 22 height 22
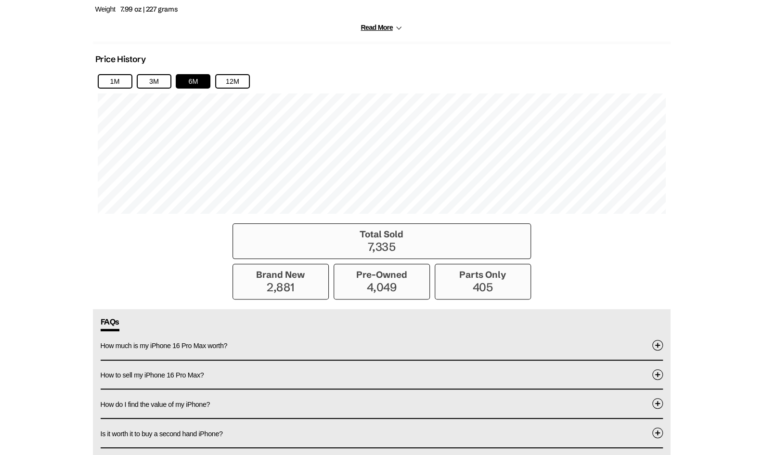
scroll to position [722, 0]
